Goal: Information Seeking & Learning: Learn about a topic

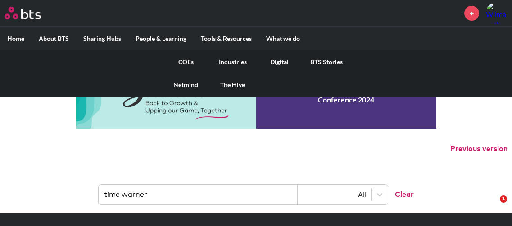
click at [194, 62] on link "COEs" at bounding box center [185, 61] width 47 height 23
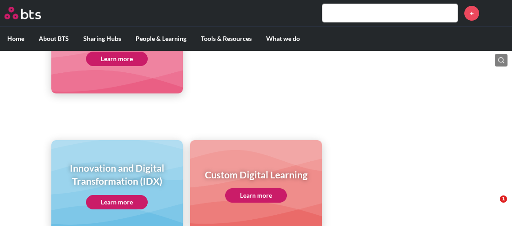
scroll to position [543, 0]
click at [133, 196] on link "Learn more" at bounding box center [117, 202] width 62 height 14
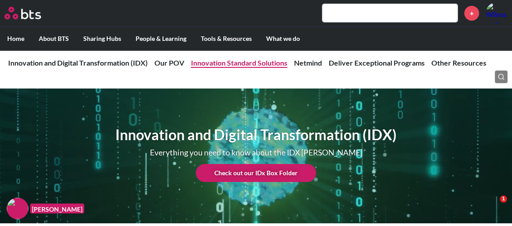
click at [250, 66] on link "Innovation Standard Solutions" at bounding box center [239, 63] width 96 height 9
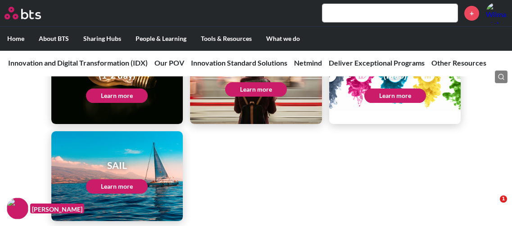
scroll to position [1175, 0]
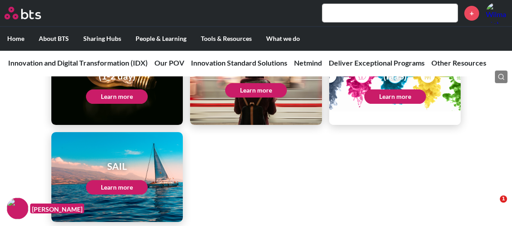
click at [127, 183] on link "Learn more" at bounding box center [117, 187] width 62 height 14
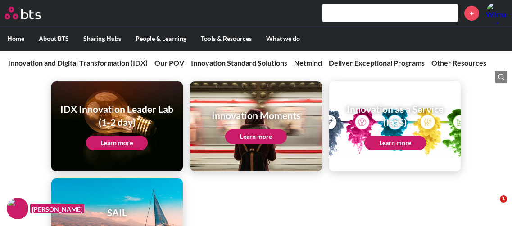
scroll to position [1128, 0]
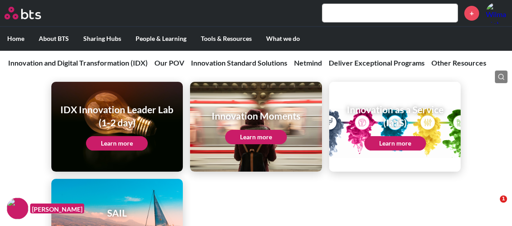
click at [108, 141] on link "Learn more" at bounding box center [117, 143] width 62 height 14
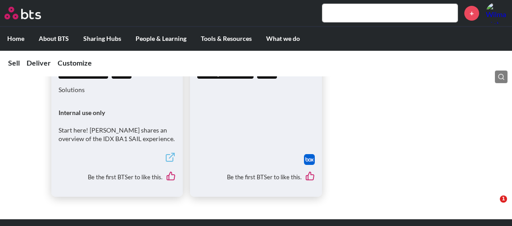
scroll to position [510, 0]
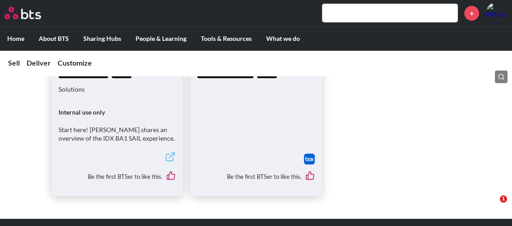
click at [311, 165] on img at bounding box center [309, 159] width 11 height 11
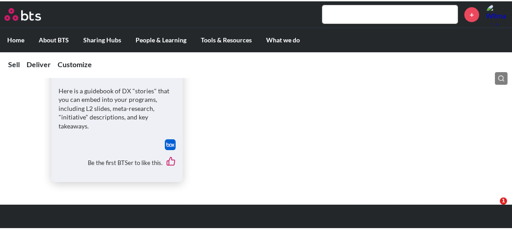
scroll to position [1176, 0]
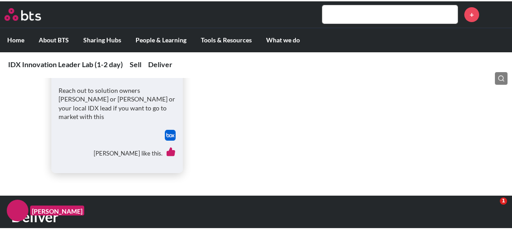
scroll to position [556, 0]
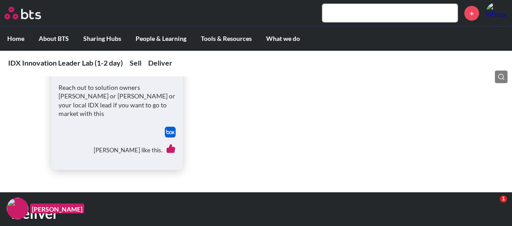
click at [169, 127] on img at bounding box center [170, 132] width 11 height 11
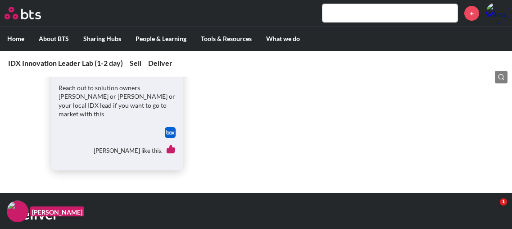
click at [387, 16] on input "text" at bounding box center [389, 13] width 135 height 18
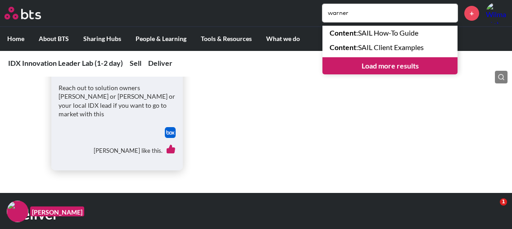
click at [387, 16] on input "warner" at bounding box center [389, 13] width 135 height 18
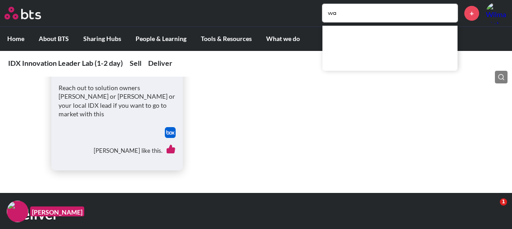
type input "w"
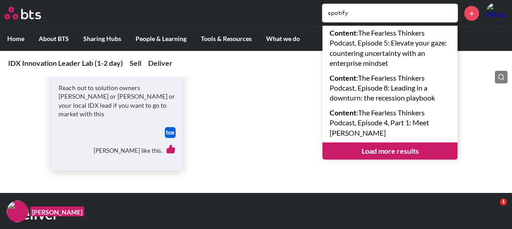
type input "spotify"
click at [414, 142] on link "Load more results" at bounding box center [389, 150] width 135 height 17
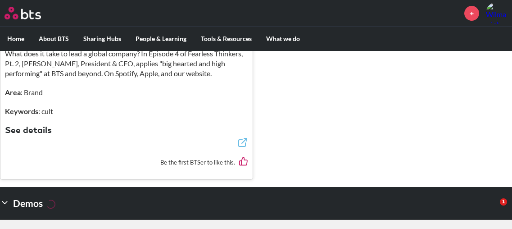
scroll to position [762, 0]
